Goal: Transaction & Acquisition: Purchase product/service

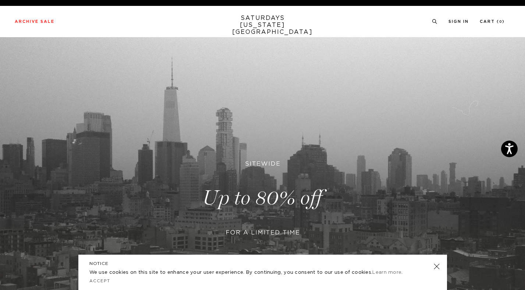
click at [243, 153] on link at bounding box center [262, 197] width 525 height 321
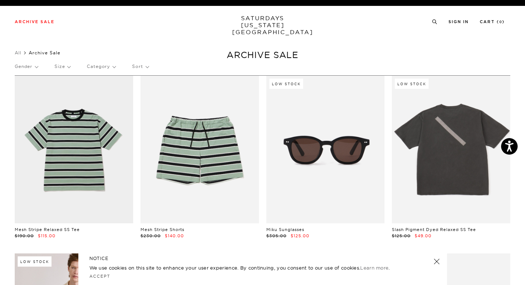
click at [138, 66] on p "Sort" at bounding box center [140, 66] width 16 height 17
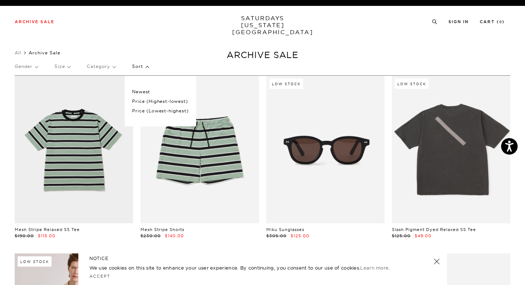
click at [147, 101] on p "Price (Highest-lowest)" at bounding box center [160, 102] width 56 height 10
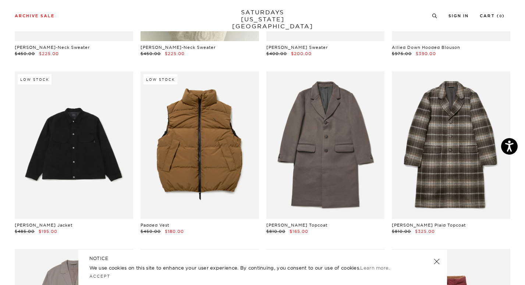
scroll to position [214, 0]
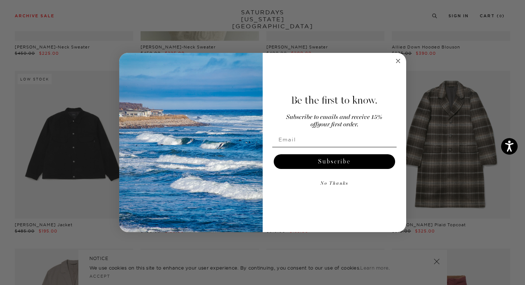
click at [398, 61] on icon "Close dialog" at bounding box center [398, 61] width 4 height 4
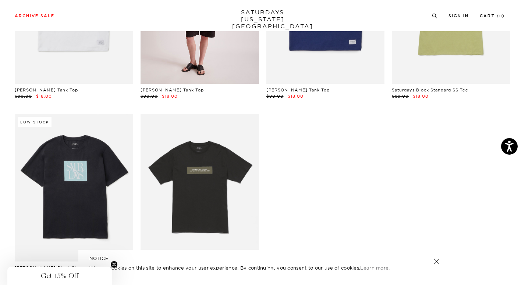
scroll to position [11814, 0]
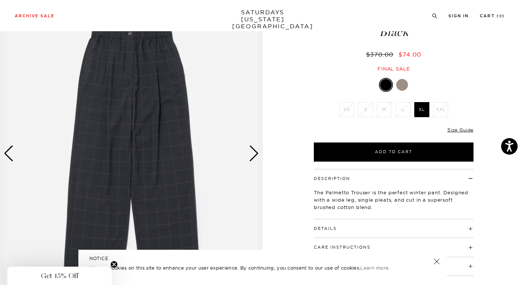
scroll to position [48, 0]
click at [255, 153] on div "Next slide" at bounding box center [254, 153] width 10 height 16
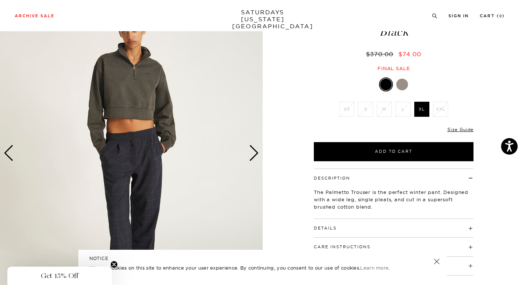
click at [255, 153] on div "Next slide" at bounding box center [254, 153] width 10 height 16
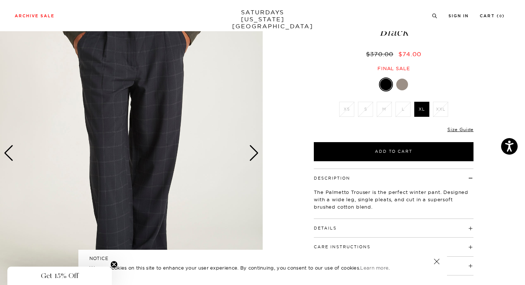
click at [255, 153] on div "Next slide" at bounding box center [254, 153] width 10 height 16
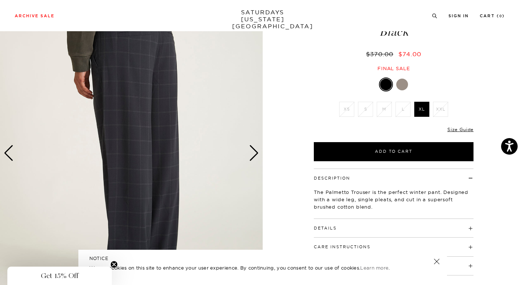
click at [255, 153] on div "Next slide" at bounding box center [254, 153] width 10 height 16
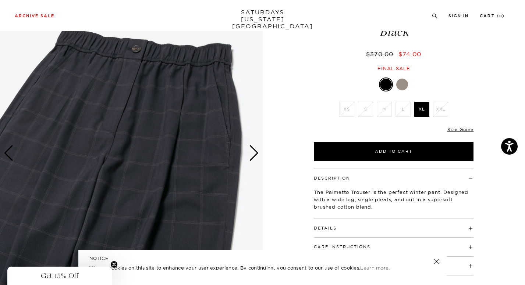
click at [255, 153] on div "Next slide" at bounding box center [254, 153] width 10 height 16
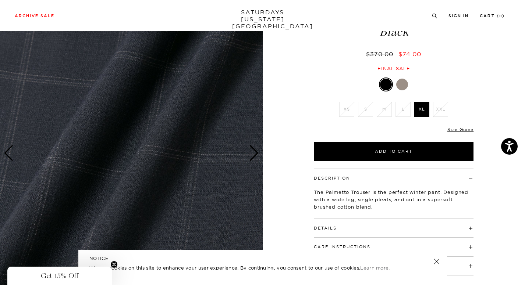
click at [255, 153] on div "Next slide" at bounding box center [254, 153] width 10 height 16
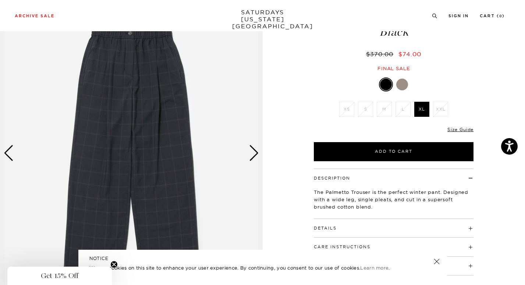
click at [255, 153] on div "Next slide" at bounding box center [254, 153] width 10 height 16
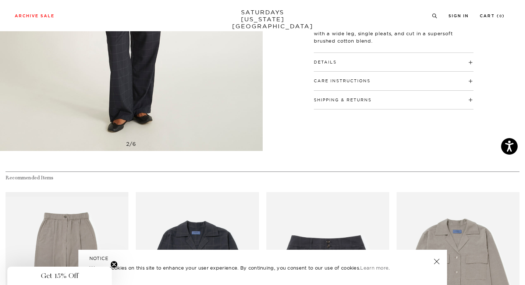
scroll to position [314, 0]
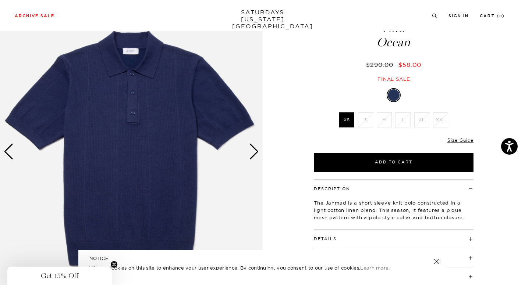
scroll to position [54, 0]
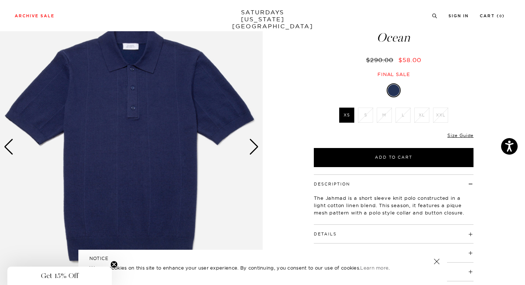
click at [251, 147] on div "Next slide" at bounding box center [254, 147] width 10 height 16
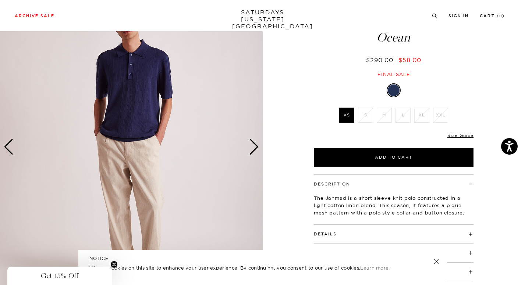
click at [251, 147] on div "Next slide" at bounding box center [254, 147] width 10 height 16
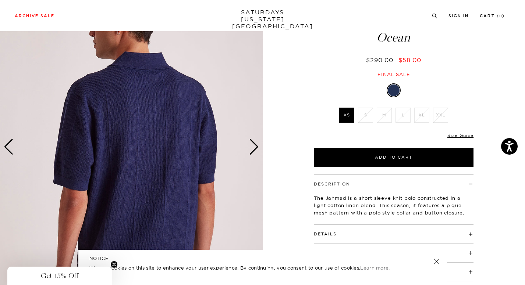
click at [251, 147] on div "Next slide" at bounding box center [254, 147] width 10 height 16
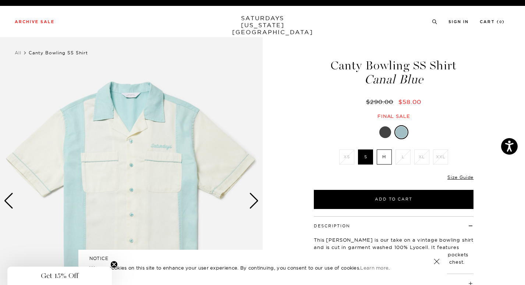
click at [250, 205] on div "Next slide" at bounding box center [254, 201] width 10 height 16
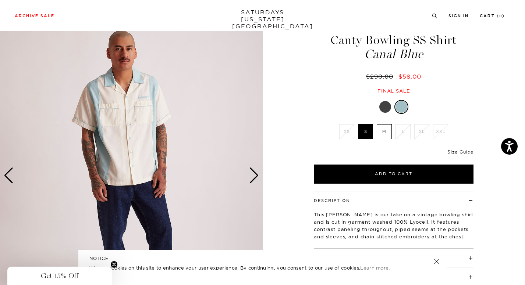
scroll to position [36, 0]
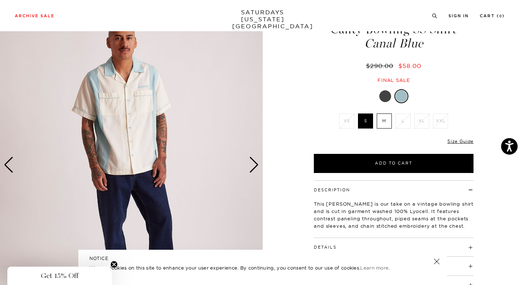
click at [254, 164] on div "Next slide" at bounding box center [254, 165] width 10 height 16
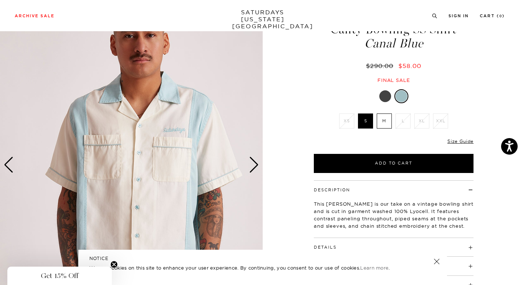
click at [254, 164] on div "Next slide" at bounding box center [254, 165] width 10 height 16
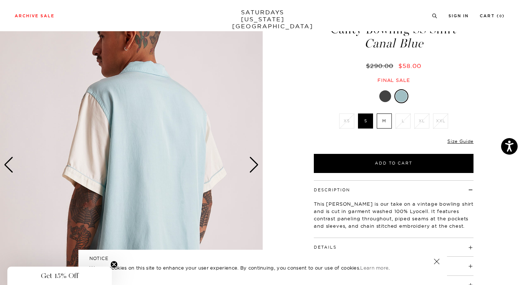
click at [254, 164] on div "Next slide" at bounding box center [254, 165] width 10 height 16
